Goal: Find specific page/section: Find specific page/section

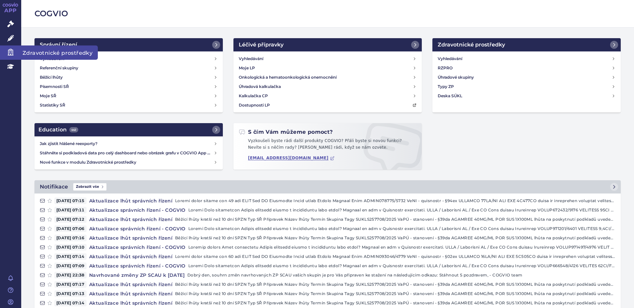
click at [39, 52] on span "Zdravotnické prostředky" at bounding box center [59, 52] width 77 height 14
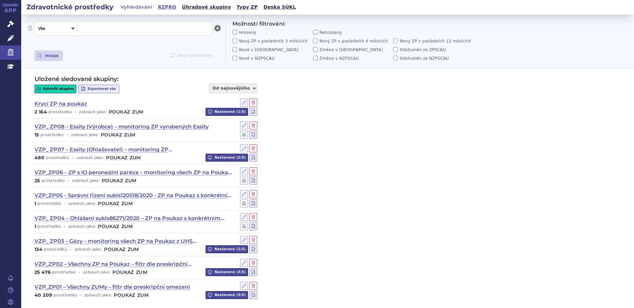
click at [160, 6] on link "RZPRO" at bounding box center [167, 7] width 23 height 9
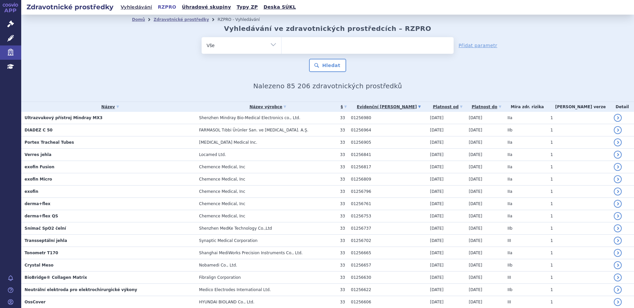
click at [267, 45] on select "Vše Výrobce/Osoba Název ZP/Evidenční [PERSON_NAME] Určený účel použití Míra zdr…" at bounding box center [241, 44] width 80 height 15
click at [318, 40] on ul at bounding box center [367, 44] width 172 height 14
click at [0, 0] on input "text" at bounding box center [0, 0] width 0 height 0
type input "00"
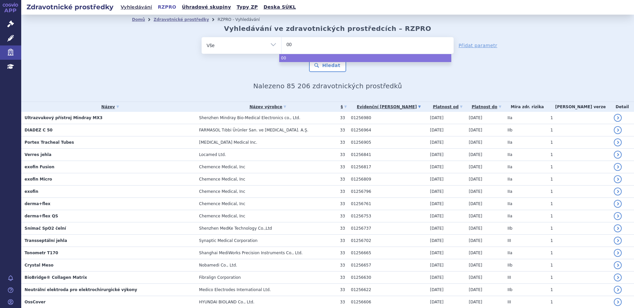
type input "005"
type input "0057"
type input "005"
type input "0058"
type input "00587"
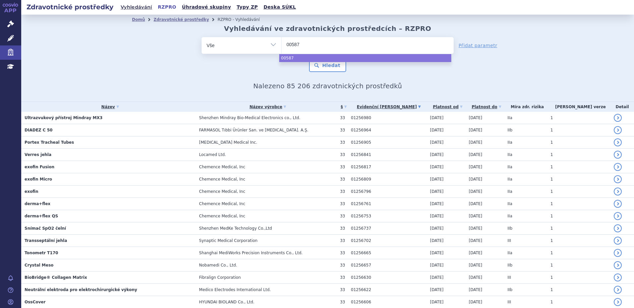
type input "005877"
type input "0058771"
select select "0058771"
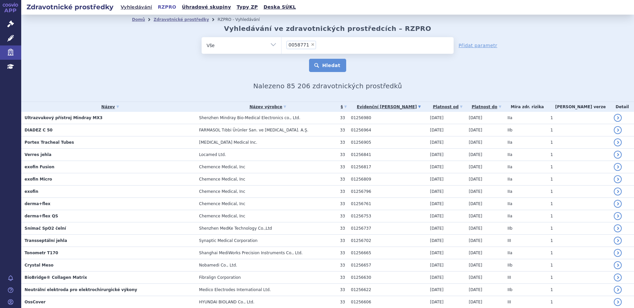
click at [321, 63] on button "Hledat" at bounding box center [327, 65] width 37 height 13
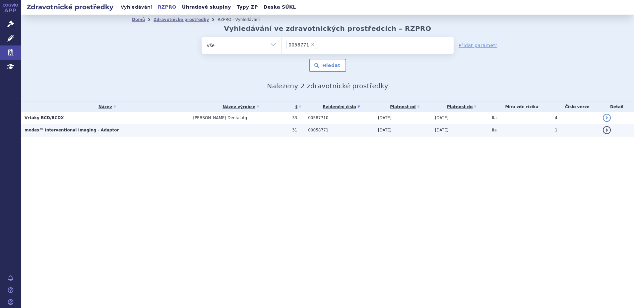
click at [61, 131] on strong "medex™ Interventional Imaging - Adaptor" at bounding box center [72, 130] width 94 height 5
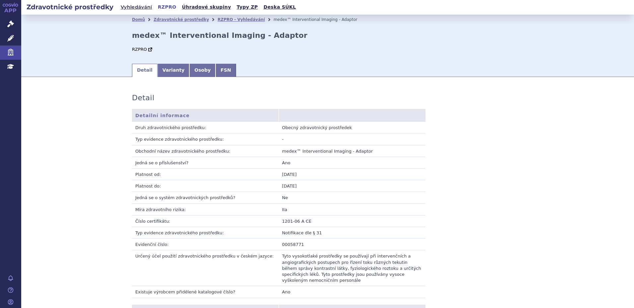
scroll to position [66, 0]
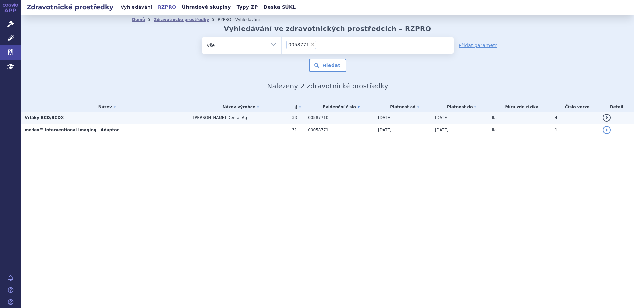
drag, startPoint x: 0, startPoint y: 0, endPoint x: 43, endPoint y: 120, distance: 127.0
click at [43, 120] on strong "Vrtáky BCD/BCDX" at bounding box center [44, 117] width 39 height 5
